Goal: Information Seeking & Learning: Find specific fact

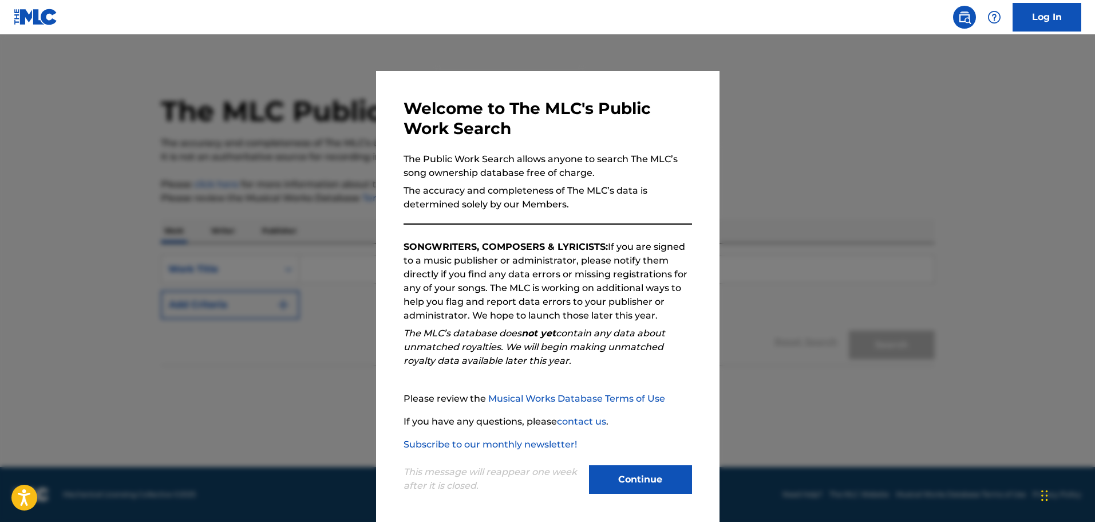
click at [638, 484] on button "Continue" at bounding box center [640, 479] width 103 height 29
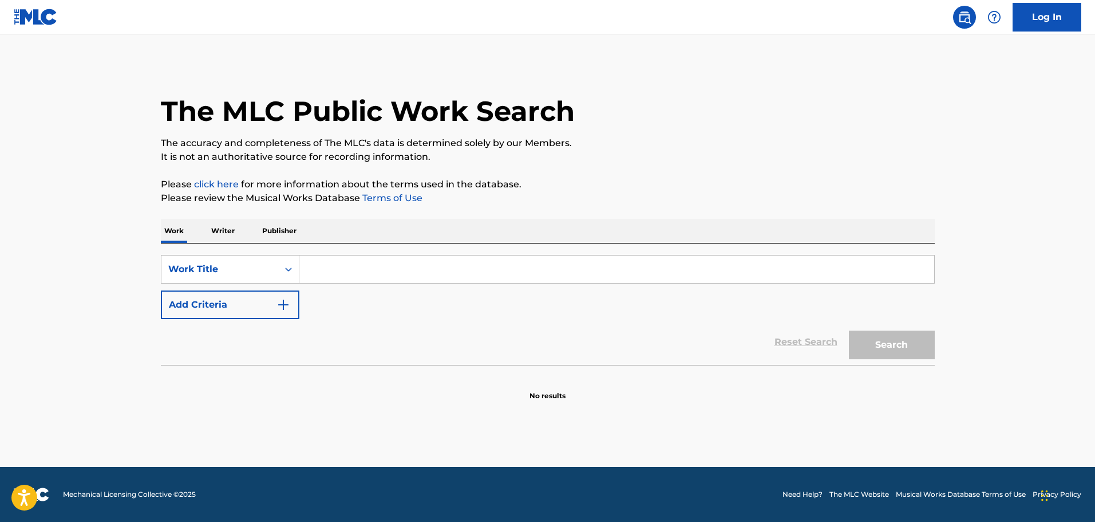
click at [283, 305] on img "Search Form" at bounding box center [284, 305] width 14 height 14
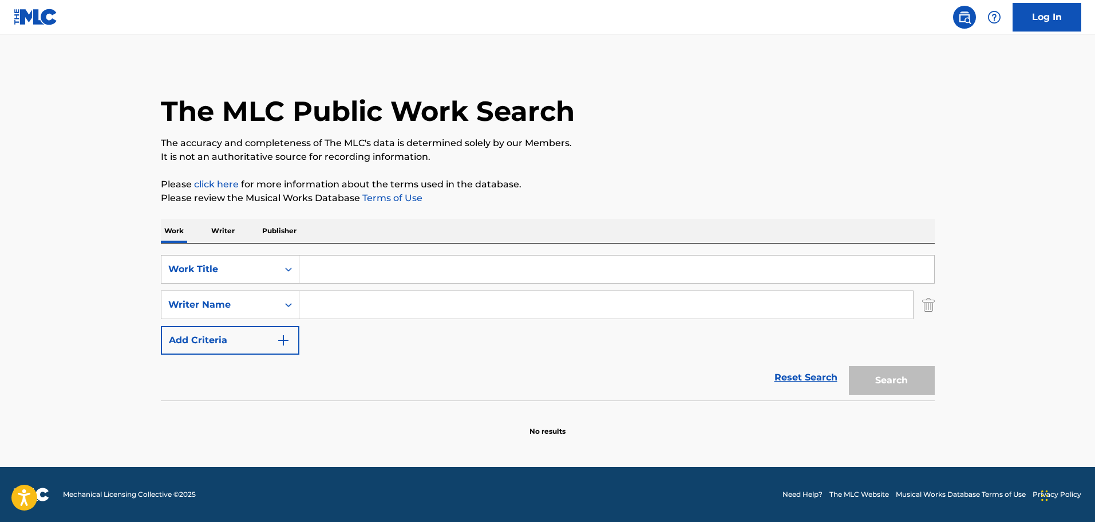
click at [326, 266] on input "Search Form" at bounding box center [616, 268] width 635 height 27
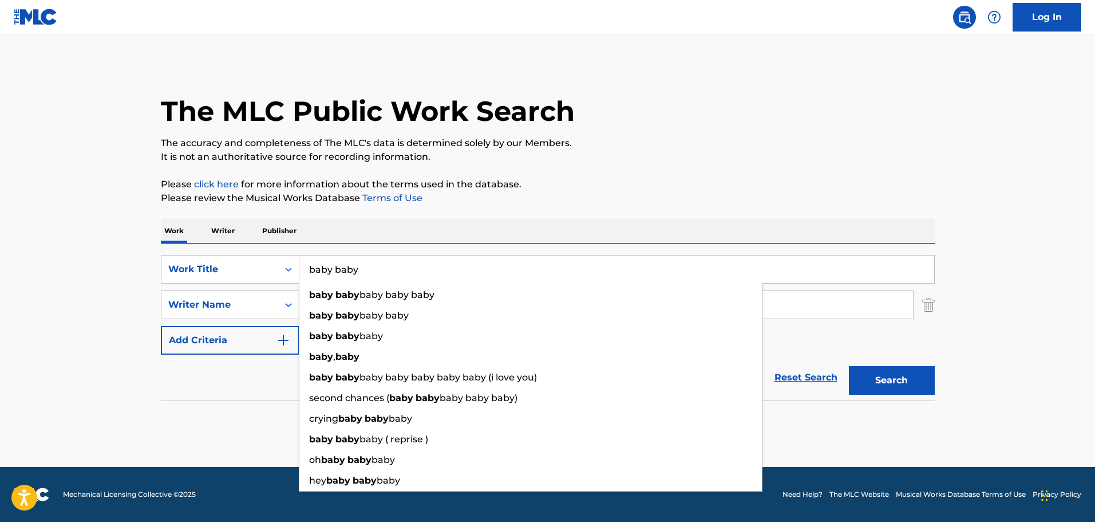
type input "baby baby"
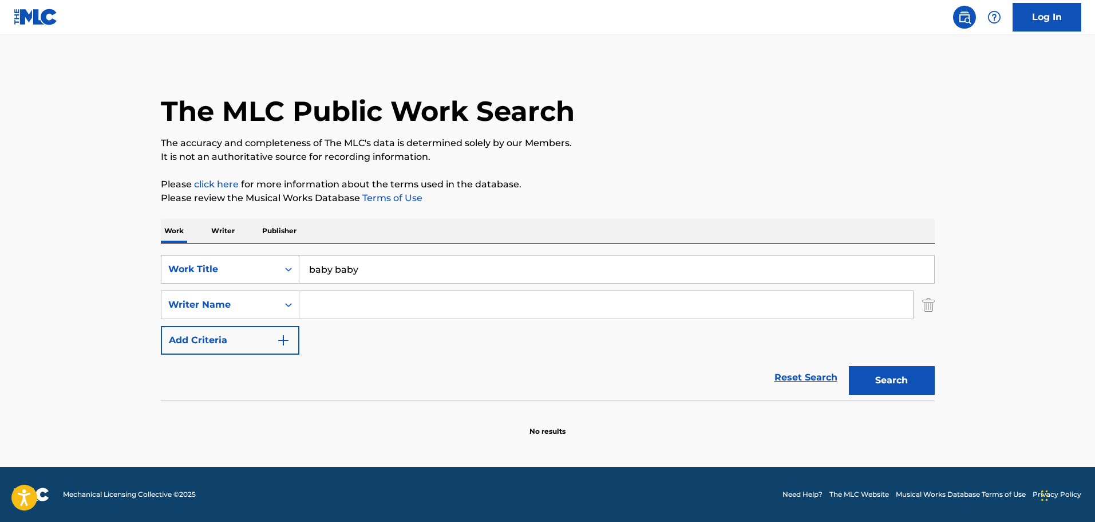
paste input "[PERSON_NAME]"
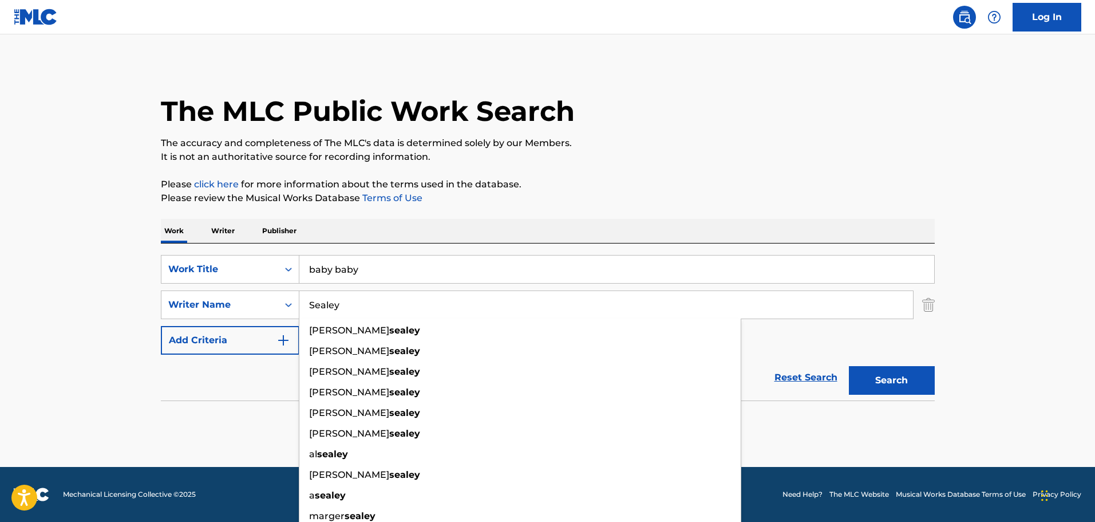
type input "Sealey"
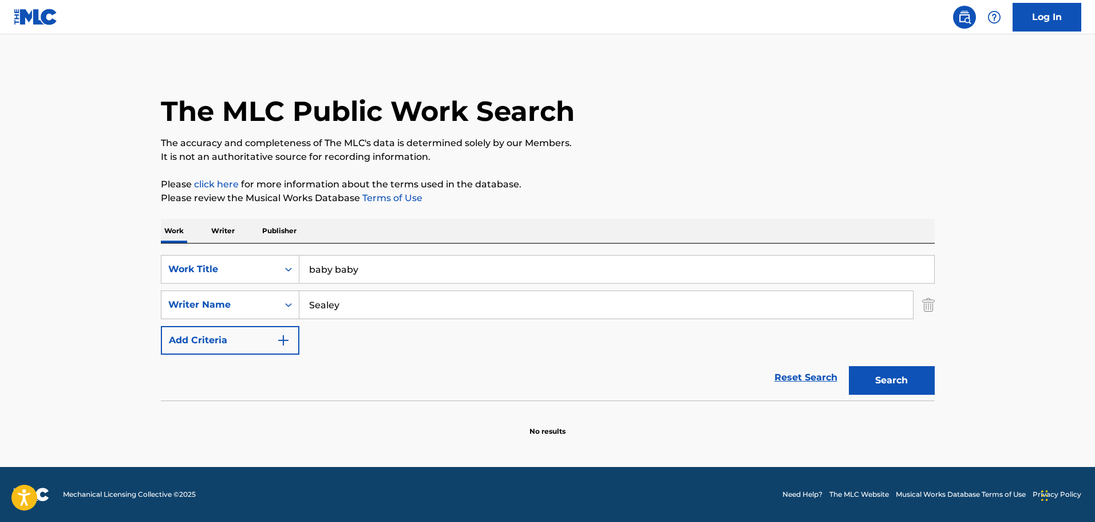
click at [889, 389] on button "Search" at bounding box center [892, 380] width 86 height 29
click at [894, 384] on button "Search" at bounding box center [892, 380] width 86 height 29
